Goal: Navigation & Orientation: Find specific page/section

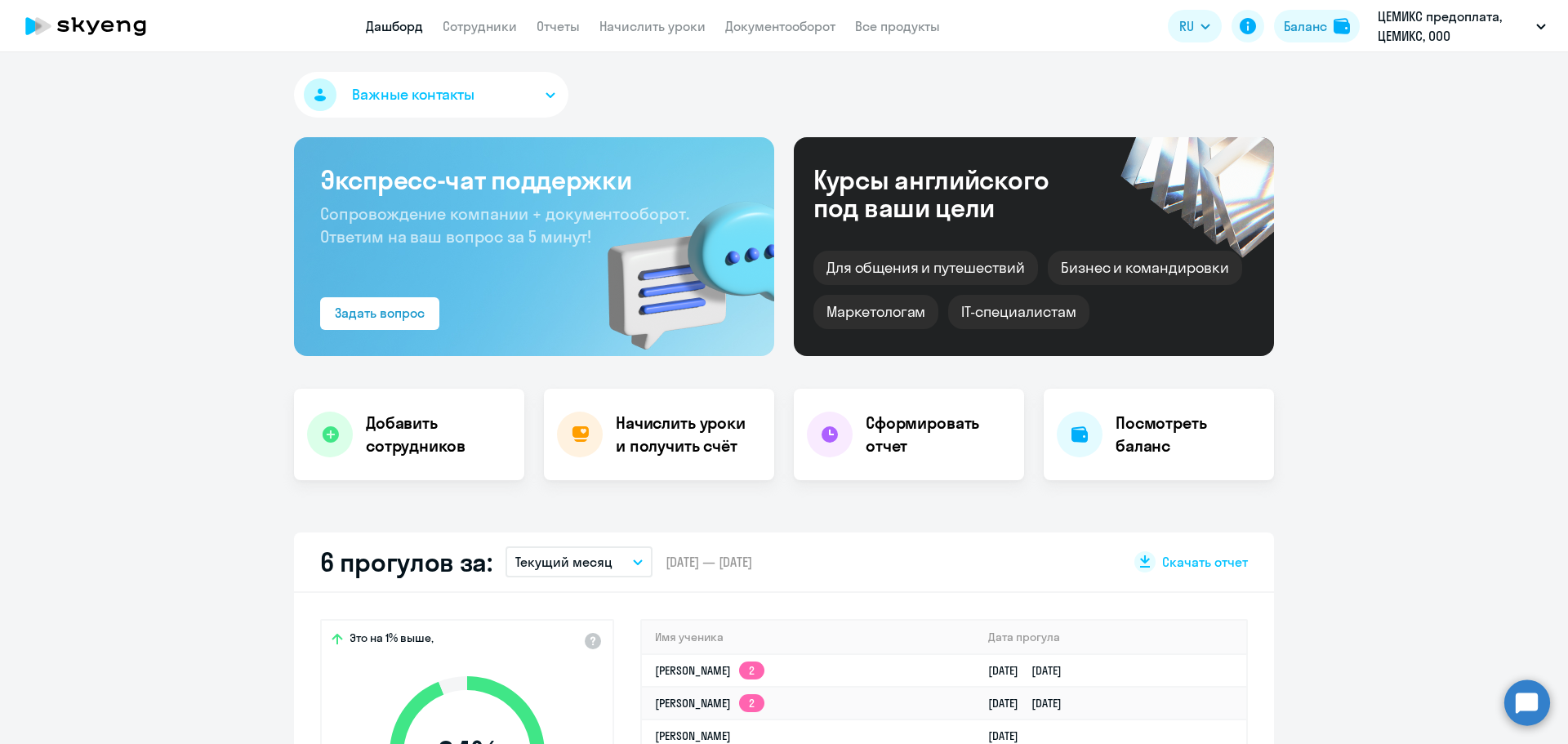
select select "30"
click at [486, 25] on link "Сотрудники" at bounding box center [480, 25] width 75 height 16
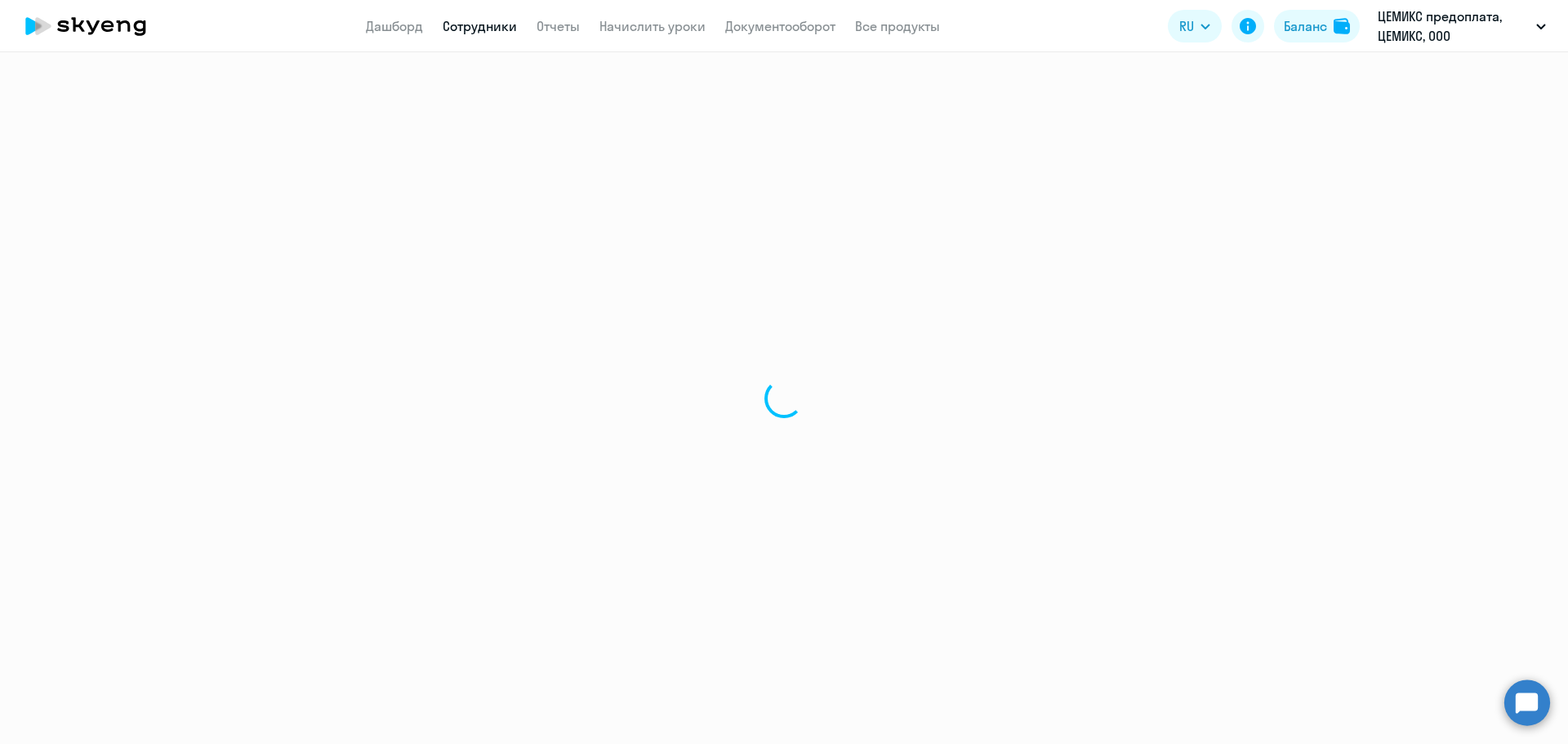
select select "30"
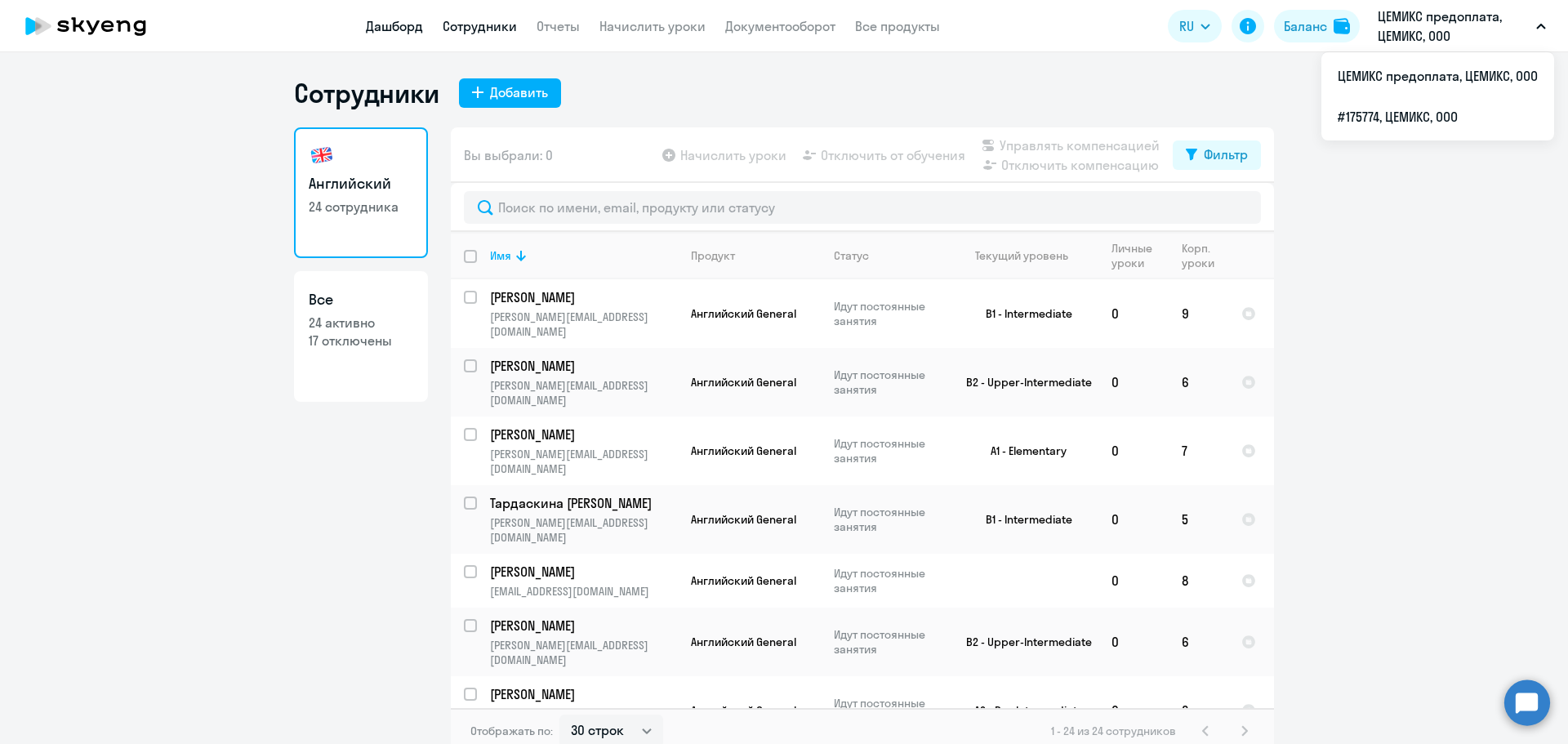
click at [412, 24] on link "Дашборд" at bounding box center [394, 25] width 57 height 16
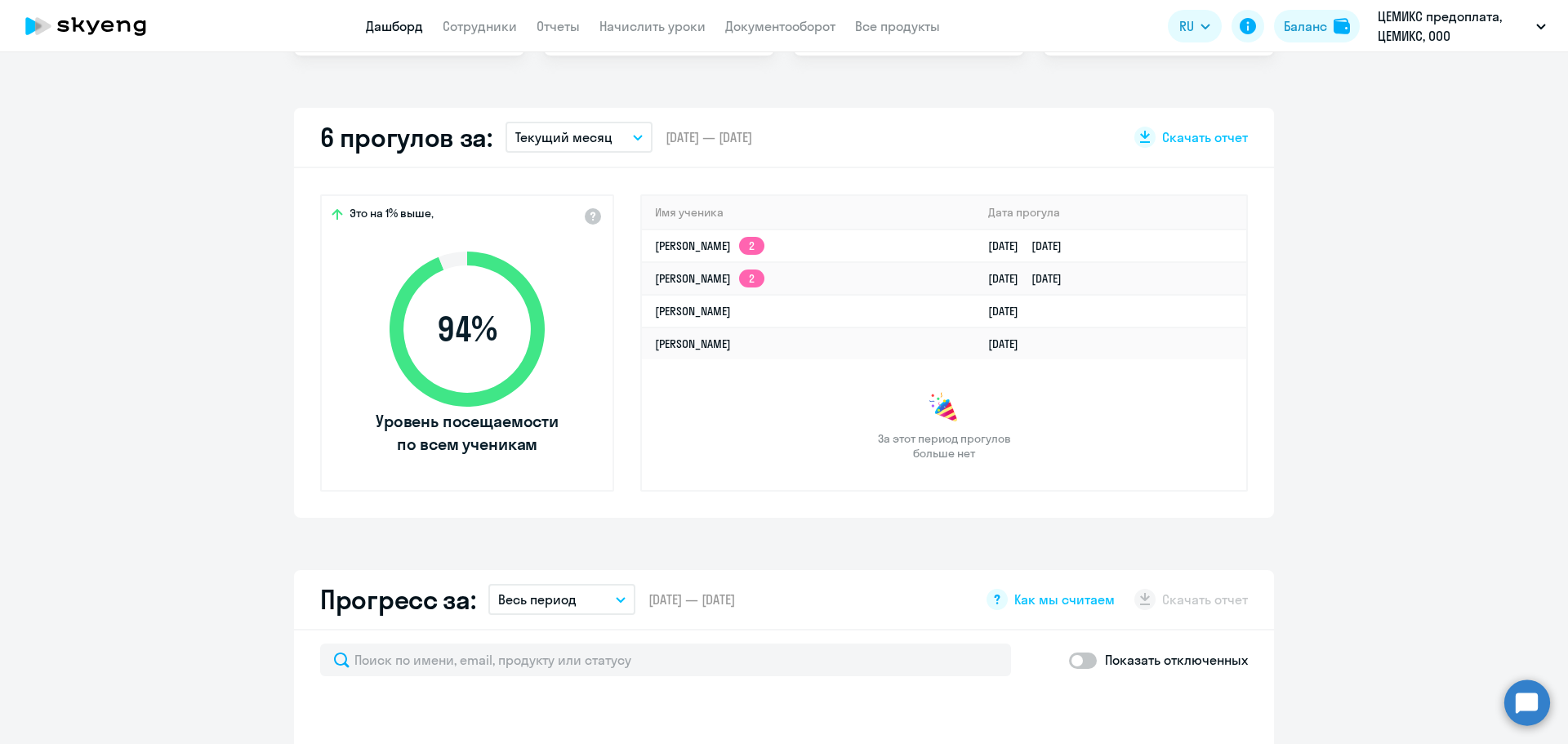
scroll to position [340, 0]
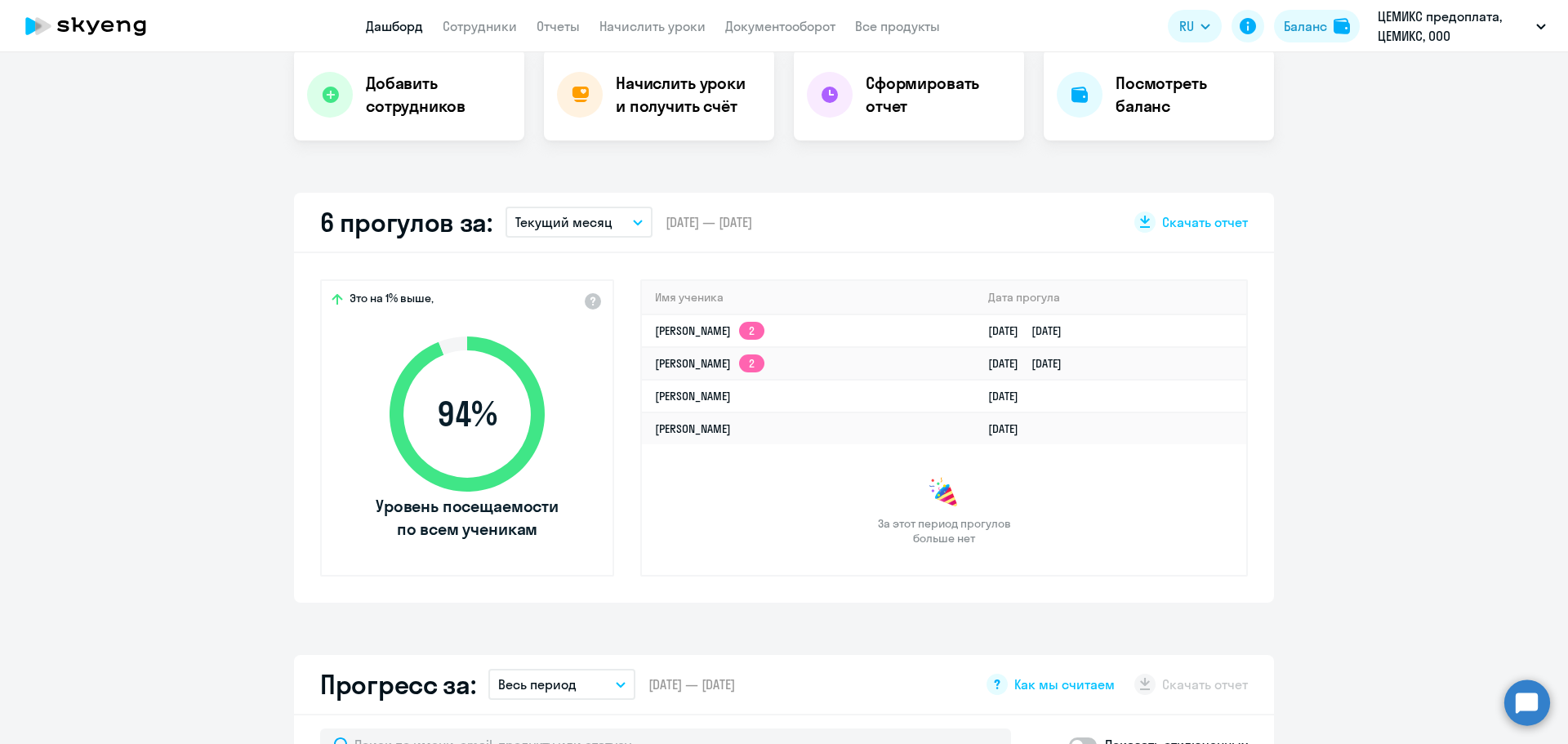
select select "30"
